Goal: Transaction & Acquisition: Purchase product/service

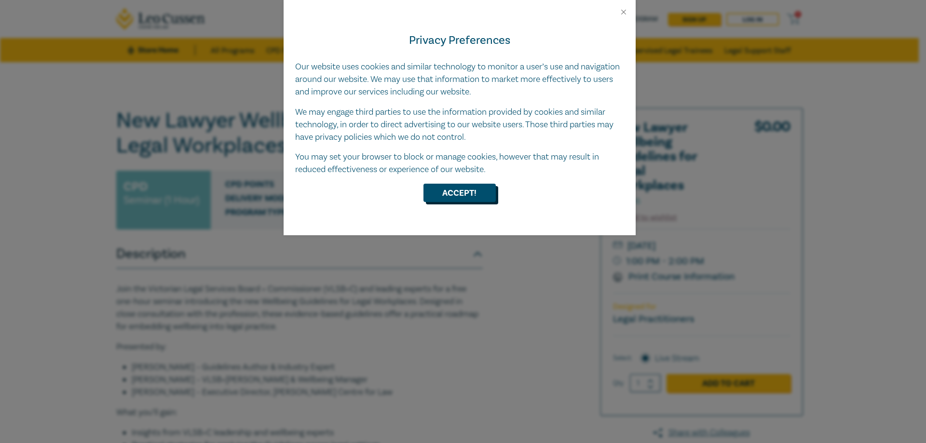
click at [456, 192] on button "Accept!" at bounding box center [460, 193] width 72 height 18
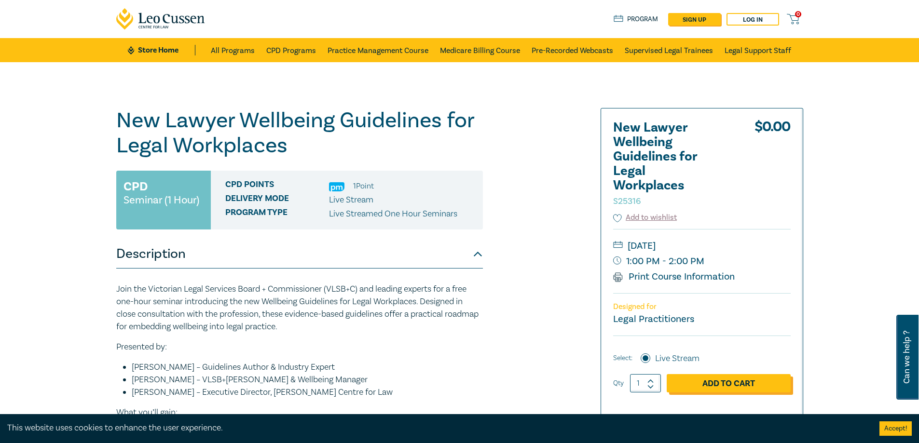
click at [727, 379] on link "Add to Cart" at bounding box center [729, 383] width 124 height 18
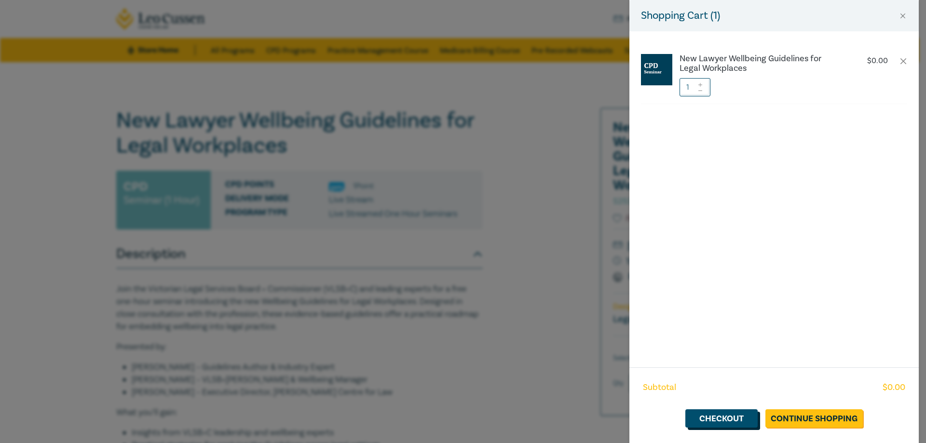
click at [715, 417] on link "Checkout" at bounding box center [721, 419] width 72 height 18
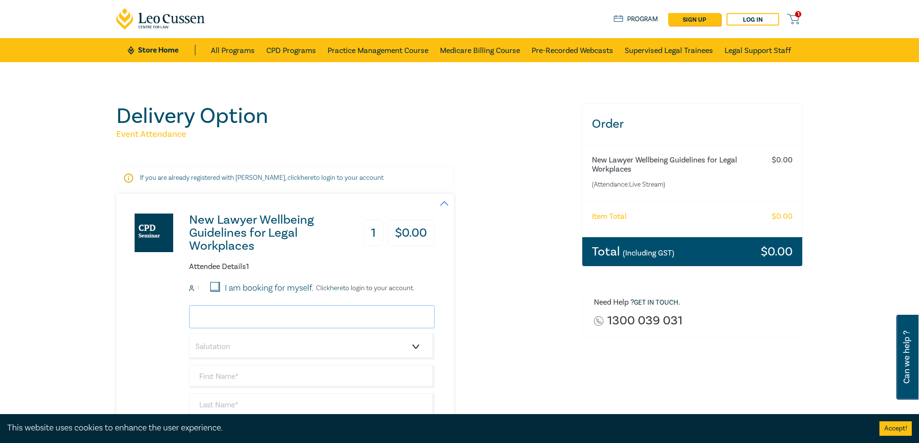
click at [298, 320] on input "email" at bounding box center [312, 316] width 246 height 23
type input "[EMAIL_ADDRESS][DOMAIN_NAME]"
type input "[PERSON_NAME]"
type input "Glezer"
type input "[PERSON_NAME] [PERSON_NAME] and associates"
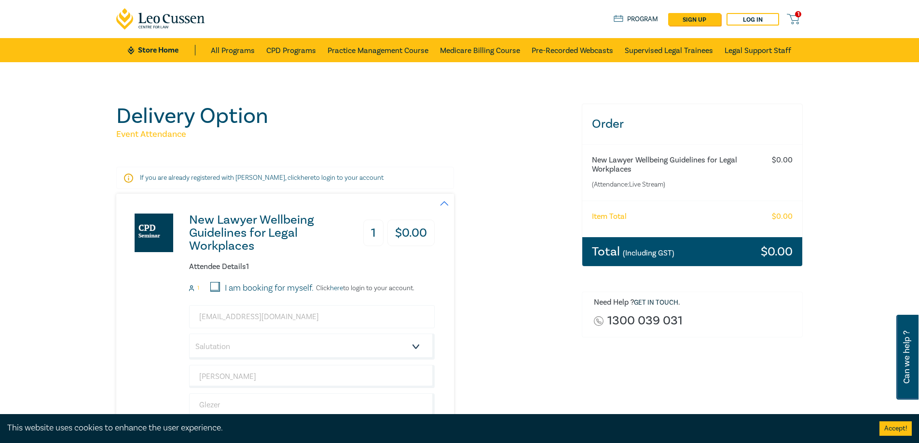
type input "0425797879"
type input "[GEOGRAPHIC_DATA]"
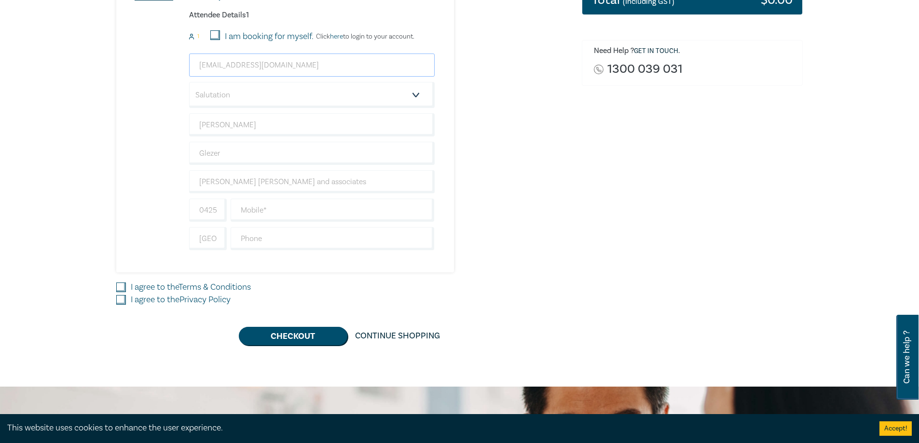
scroll to position [274, 0]
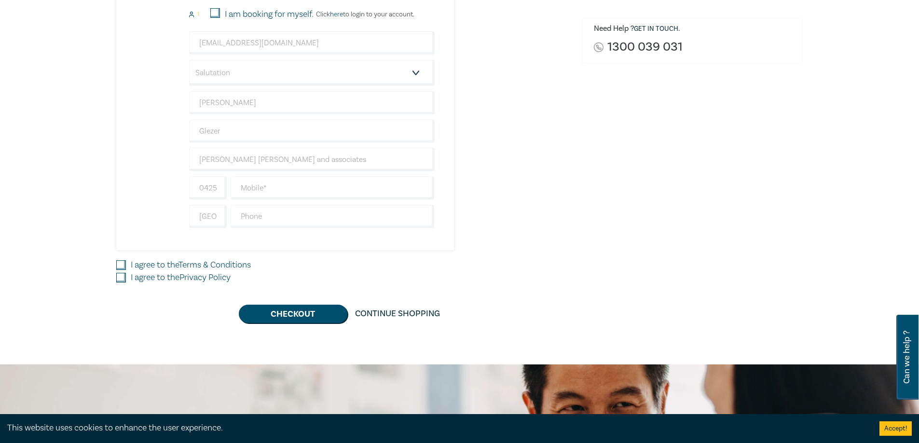
click at [125, 268] on input "I agree to the Terms & Conditions" at bounding box center [121, 265] width 10 height 10
checkbox input "true"
click at [300, 182] on input "text" at bounding box center [333, 188] width 204 height 23
type input "0425797879"
click at [119, 275] on input "I agree to the Privacy Policy" at bounding box center [121, 278] width 10 height 10
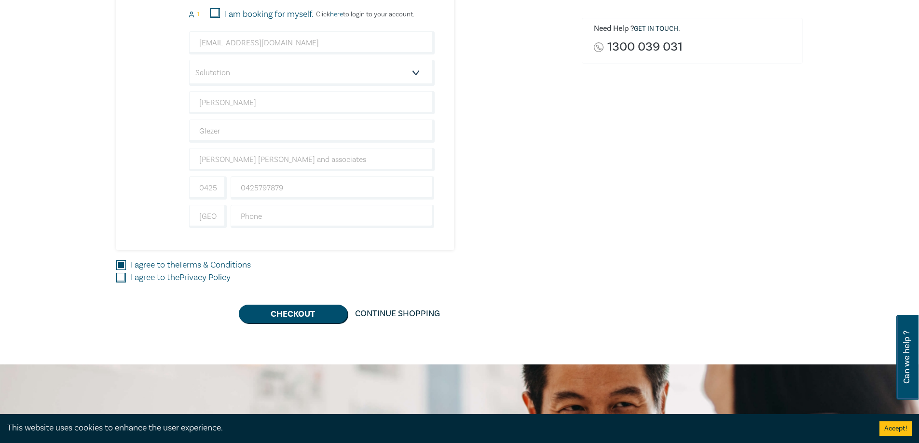
checkbox input "true"
click at [292, 312] on button "Checkout" at bounding box center [293, 314] width 109 height 18
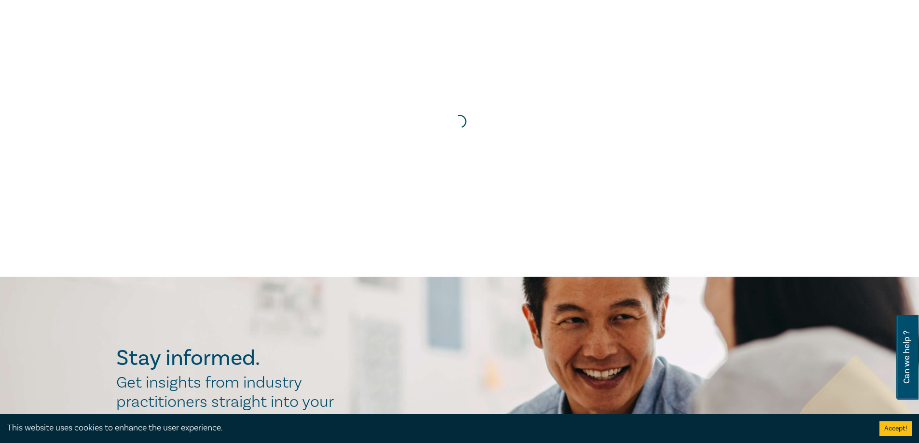
scroll to position [0, 0]
